Goal: Transaction & Acquisition: Purchase product/service

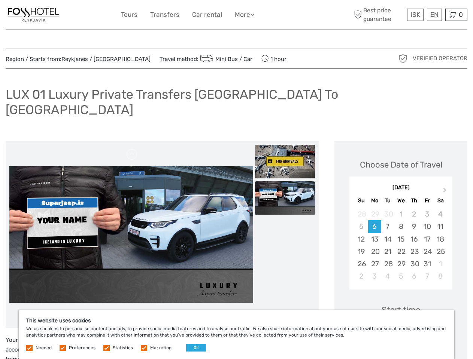
click at [236, 15] on link "More" at bounding box center [244, 14] width 19 height 11
click at [244, 15] on link "More" at bounding box center [244, 14] width 19 height 11
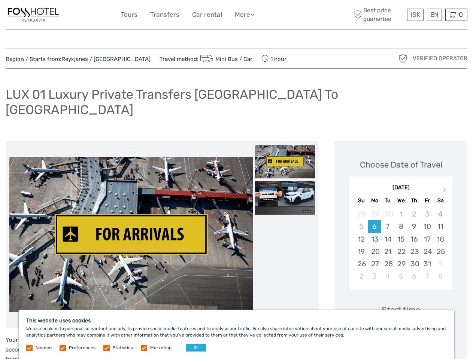
click at [254, 14] on icon at bounding box center [252, 14] width 4 height 6
click at [415, 15] on span "ISK" at bounding box center [415, 14] width 10 height 7
click at [434, 15] on div "EN English Español Deutsch" at bounding box center [434, 15] width 15 height 12
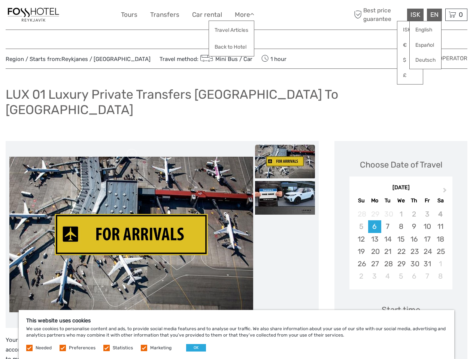
click at [456, 15] on div "0 Items Total 0 ISK Checkout The shopping cart is empty." at bounding box center [456, 15] width 22 height 12
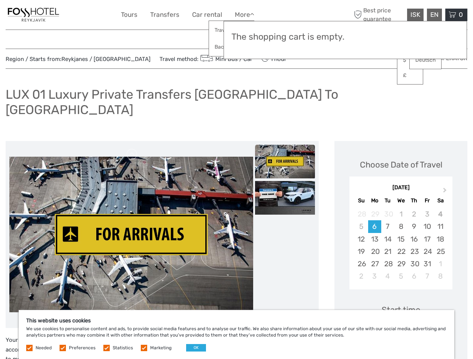
click at [131, 220] on img at bounding box center [131, 235] width 244 height 156
click at [132, 149] on link at bounding box center [132, 155] width 12 height 12
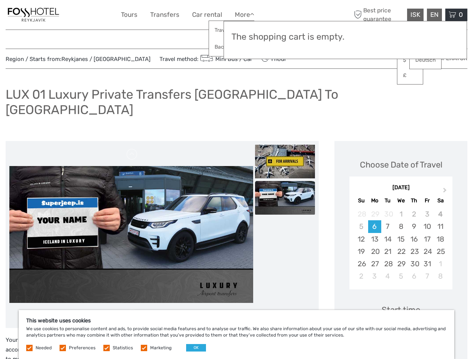
click at [285, 147] on img at bounding box center [285, 162] width 60 height 34
